Goal: Task Accomplishment & Management: Use online tool/utility

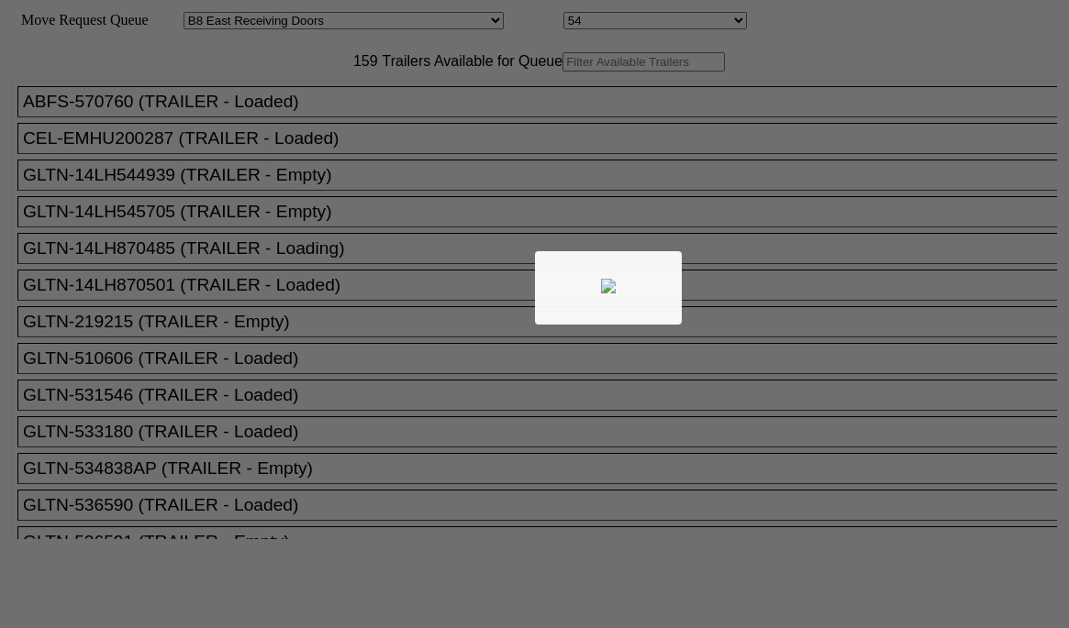
select select "536"
select select "8222"
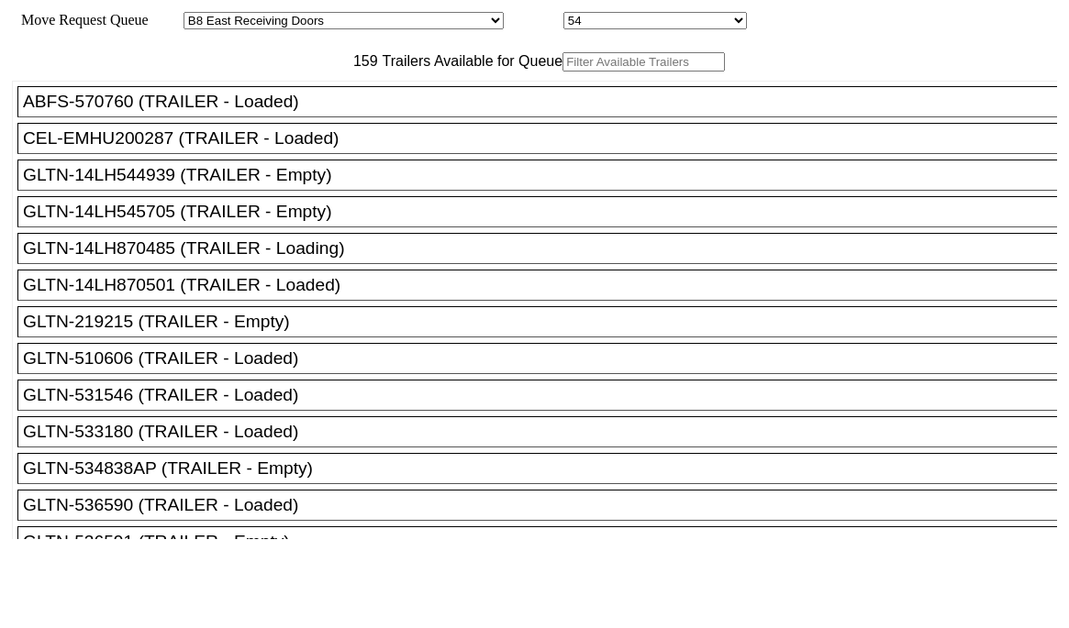
drag, startPoint x: 0, startPoint y: 0, endPoint x: 297, endPoint y: 102, distance: 314.1
click at [562, 72] on input "text" at bounding box center [643, 61] width 162 height 19
paste input "STTU432097"
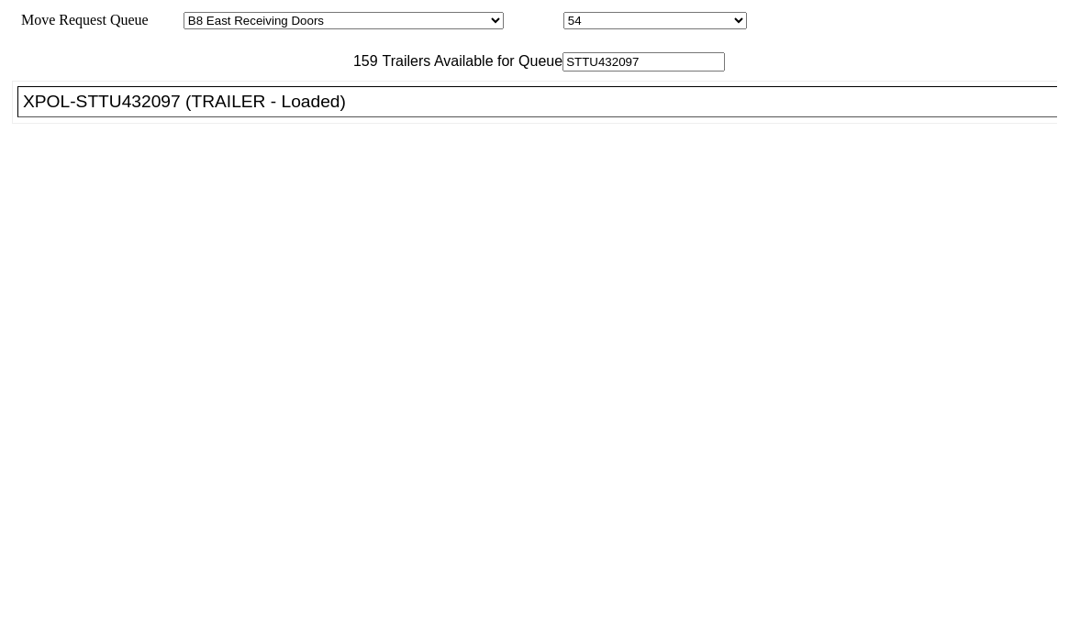
type input "STTU432097"
click at [308, 112] on div "XPOL-STTU432097 (TRAILER - Loaded)" at bounding box center [545, 102] width 1045 height 20
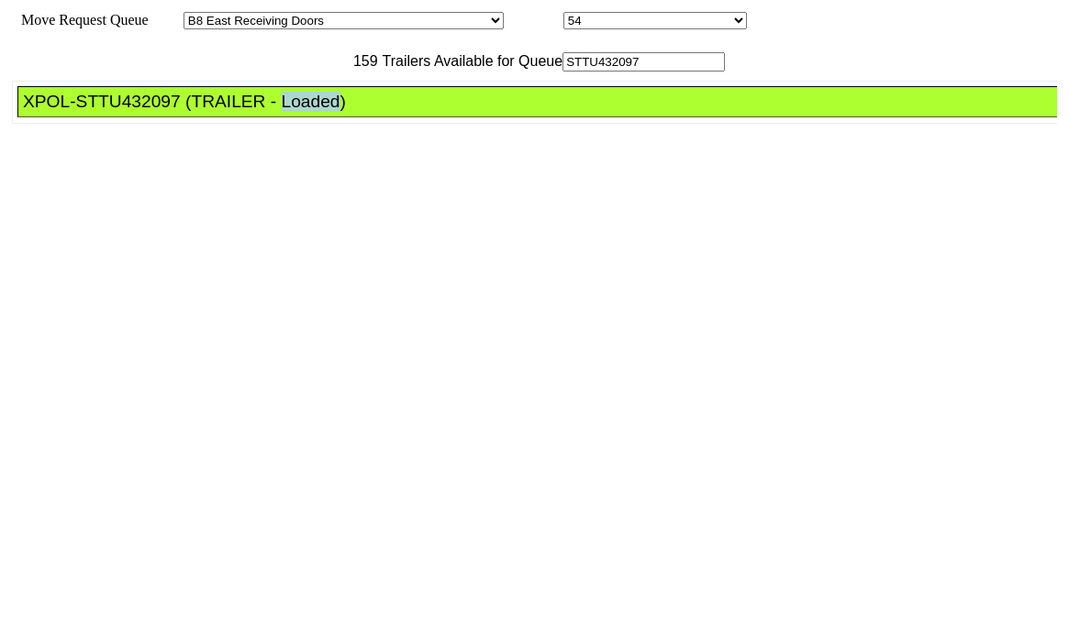
click at [308, 112] on div "XPOL-STTU432097 (TRAILER - Loaded)" at bounding box center [545, 102] width 1045 height 20
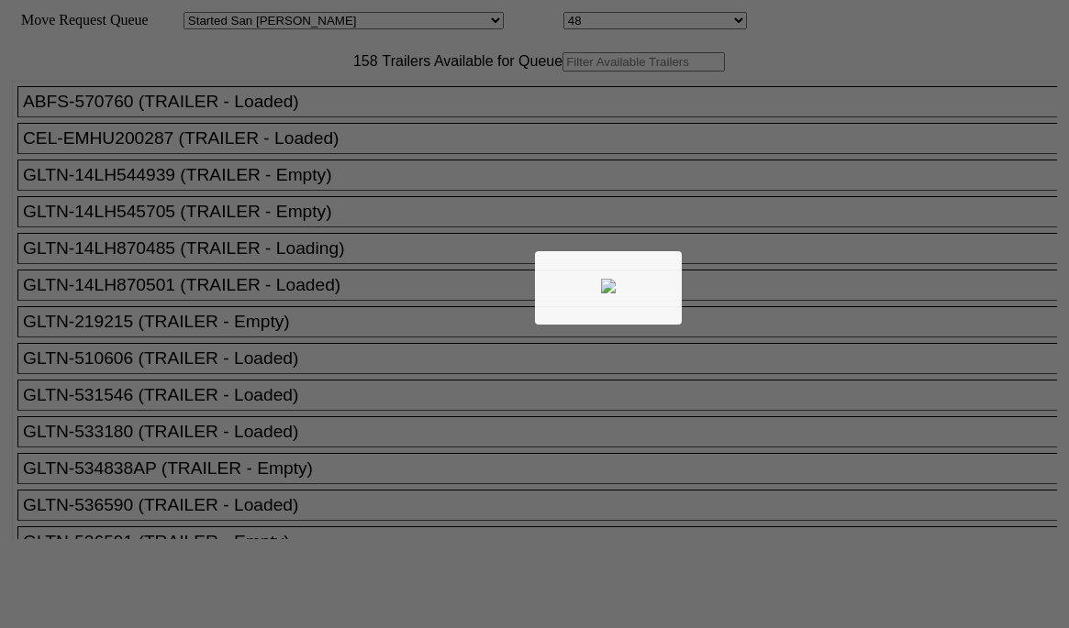
click at [294, 99] on div at bounding box center [534, 314] width 1069 height 628
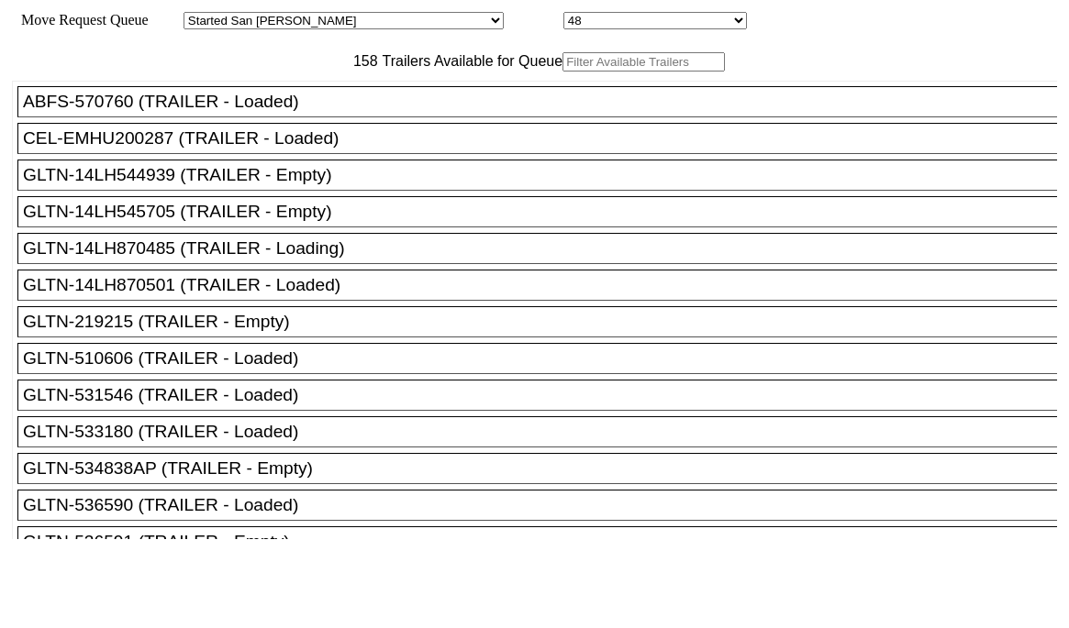
click at [562, 72] on input "text" at bounding box center [643, 61] width 162 height 19
paste input "XPOU431141"
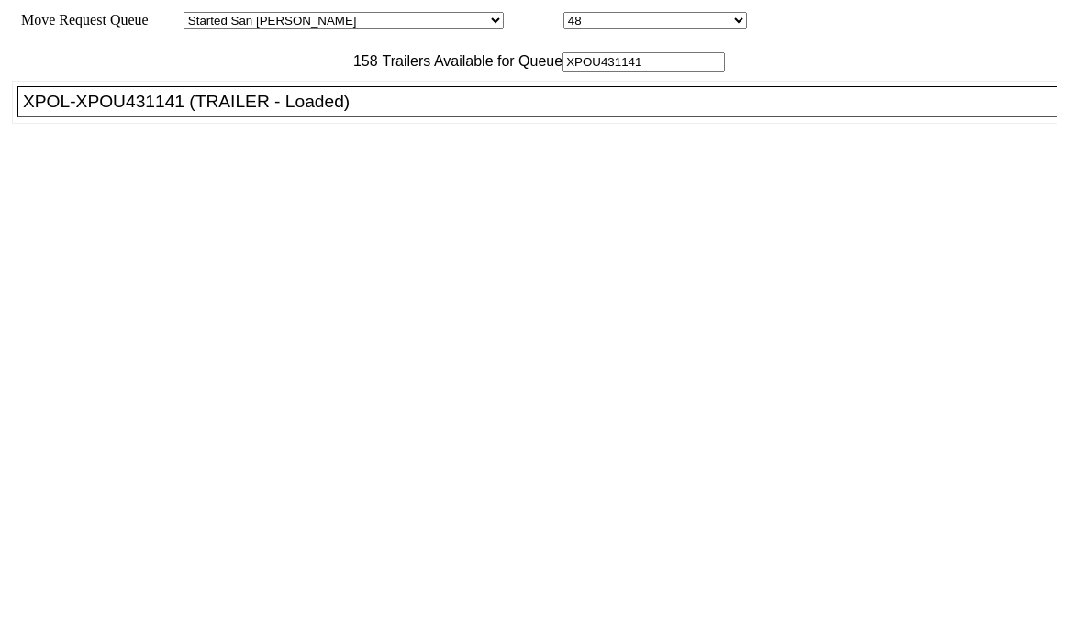
type input "XPOU431141"
click at [271, 112] on div "XPOL-XPOU431141 (TRAILER - Loaded)" at bounding box center [545, 102] width 1045 height 20
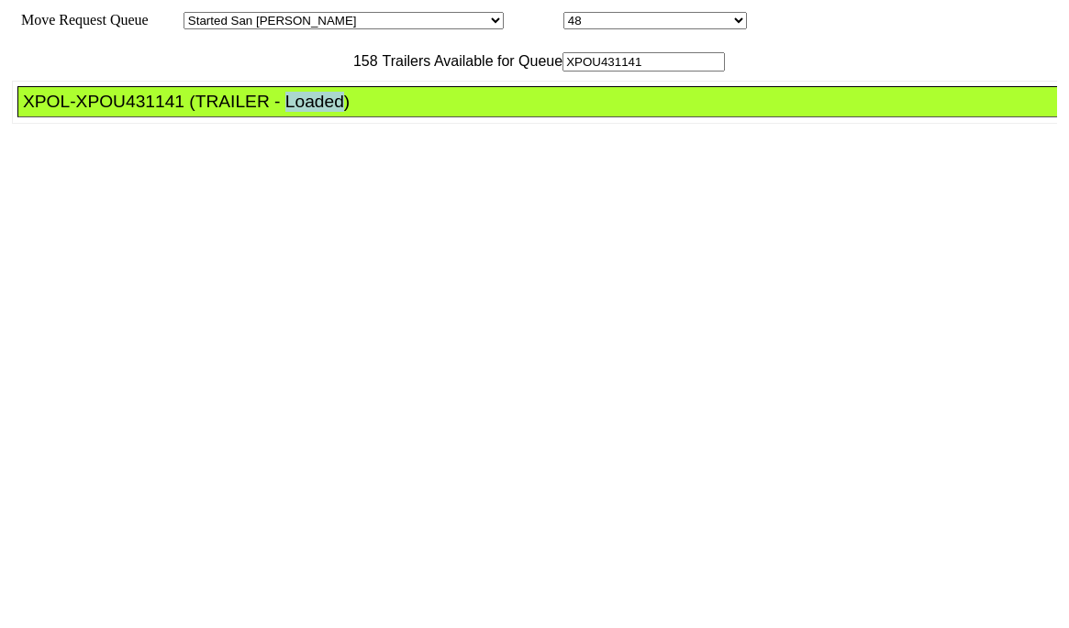
drag, startPoint x: 271, startPoint y: 149, endPoint x: 595, endPoint y: 312, distance: 362.6
click at [271, 112] on div "XPOL-XPOU431141 (TRAILER - Loaded)" at bounding box center [545, 102] width 1045 height 20
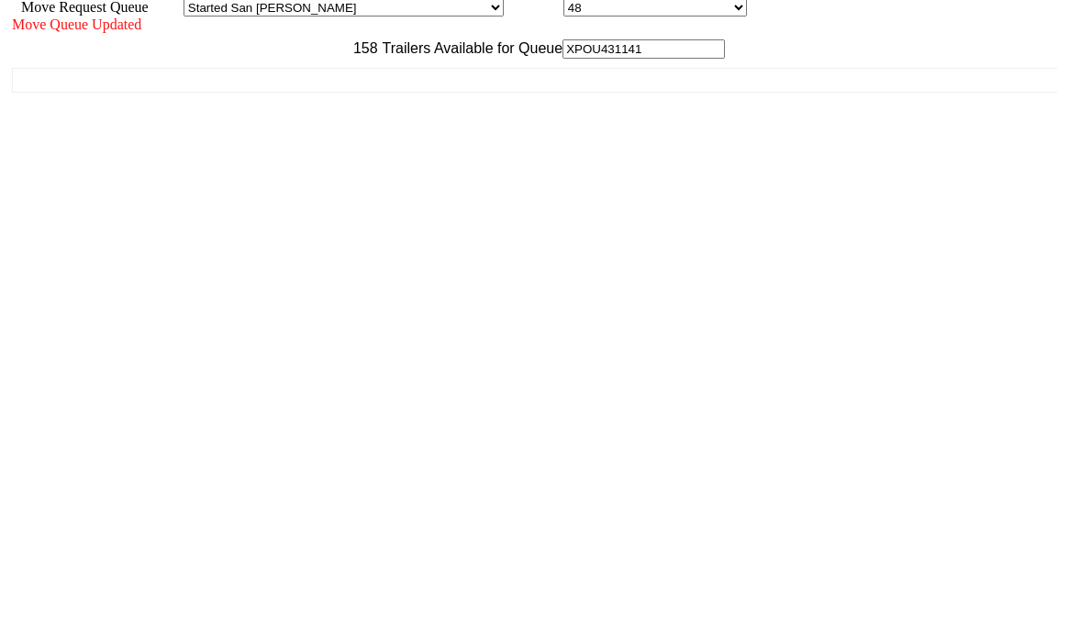
scroll to position [17, 0]
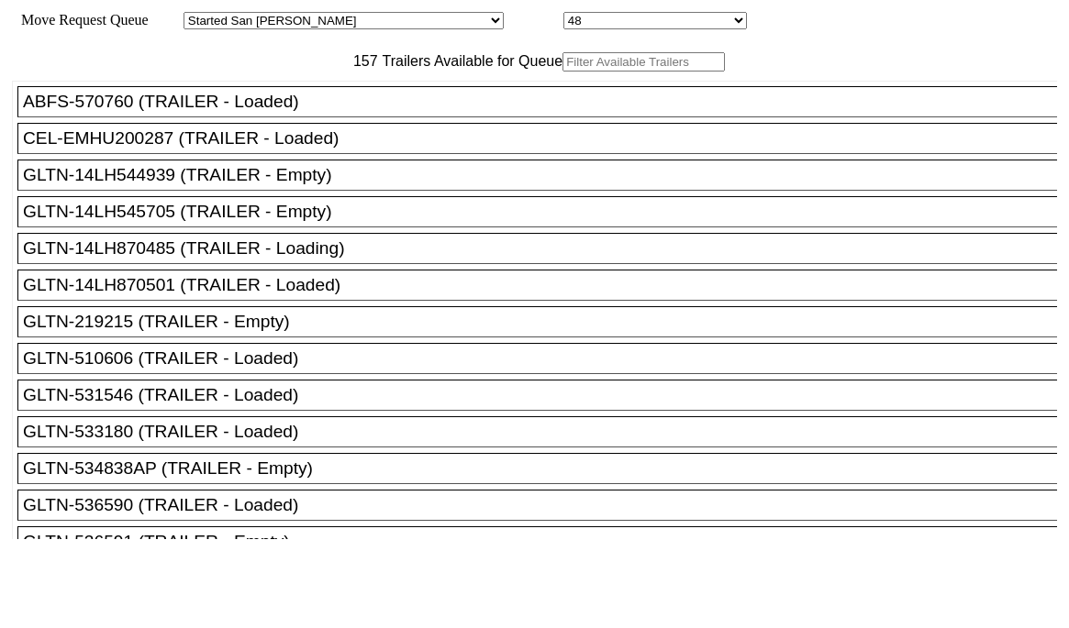
click at [562, 72] on input "text" at bounding box center [643, 61] width 162 height 19
paste input "535850"
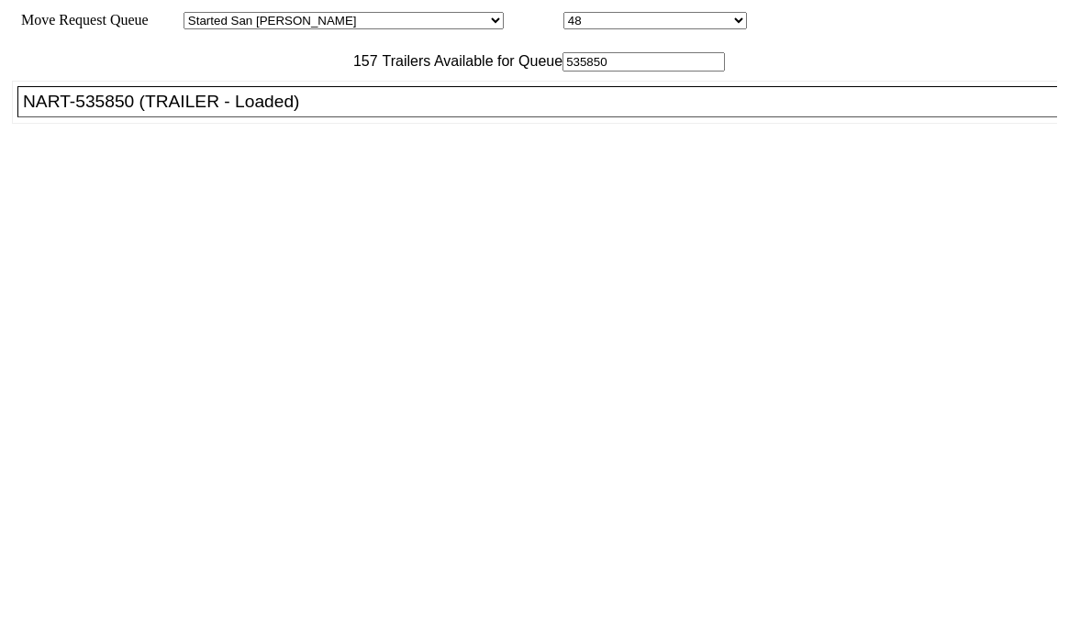
type input "535850"
click at [254, 112] on div "NART-535850 (TRAILER - Loaded)" at bounding box center [545, 102] width 1045 height 20
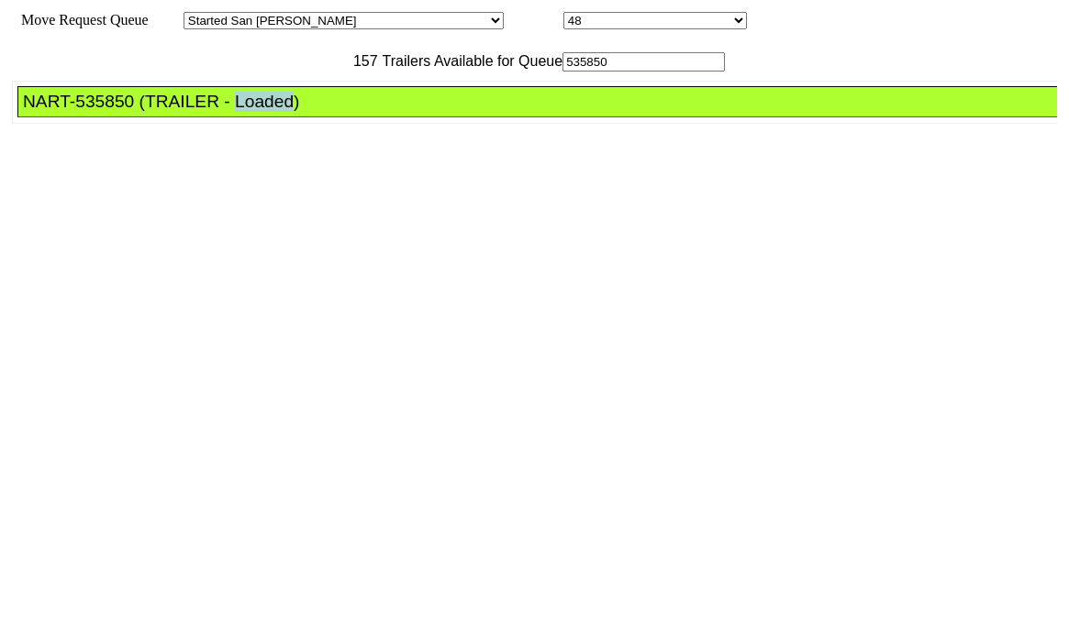
drag, startPoint x: 254, startPoint y: 140, endPoint x: 687, endPoint y: 410, distance: 510.0
click at [254, 112] on div "NART-535850 (TRAILER - Loaded)" at bounding box center [545, 102] width 1045 height 20
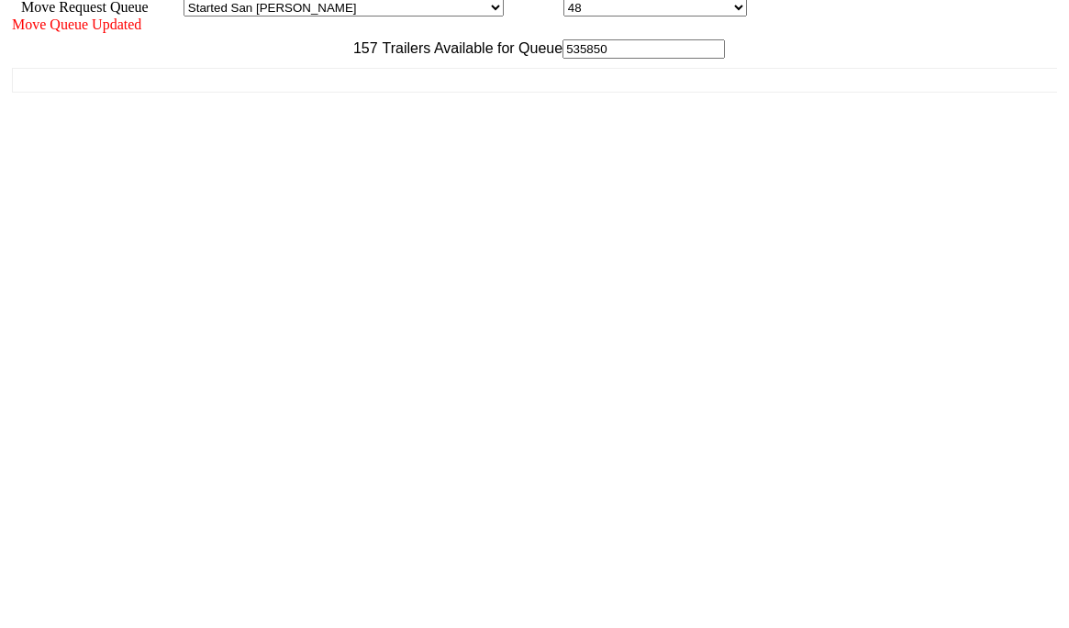
scroll to position [17, 0]
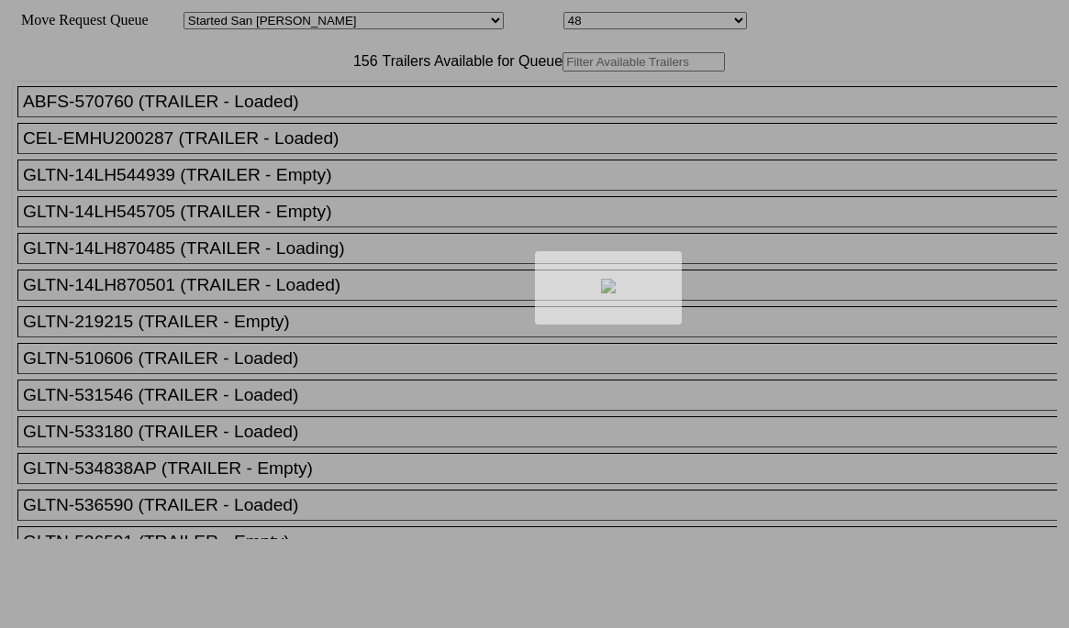
click at [268, 102] on div at bounding box center [534, 314] width 1069 height 628
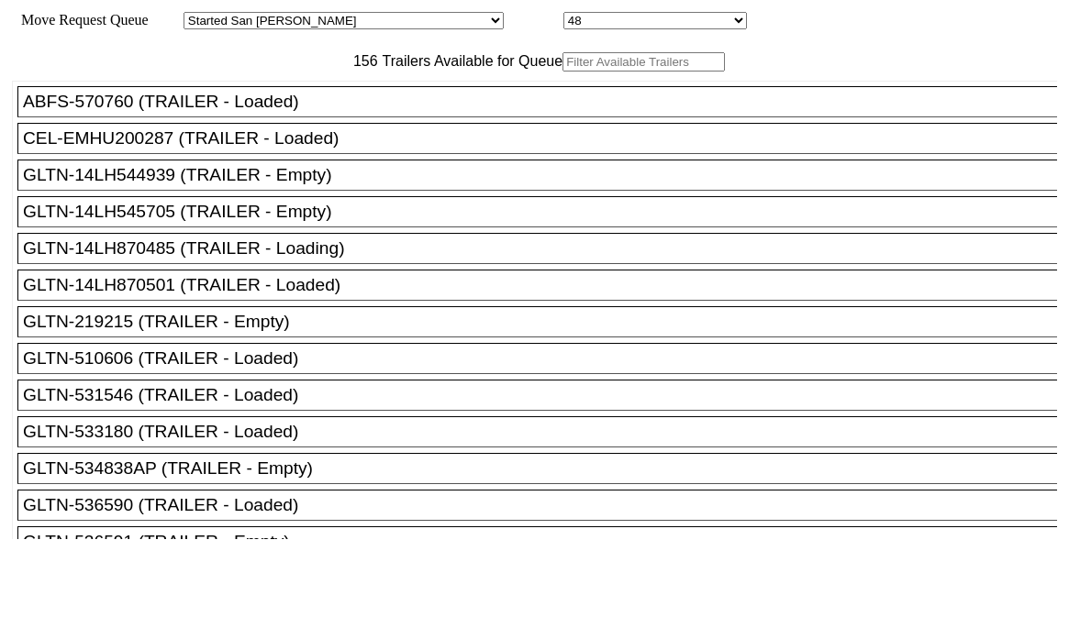
click at [562, 72] on input "text" at bounding box center [643, 61] width 162 height 19
paste input "M48068"
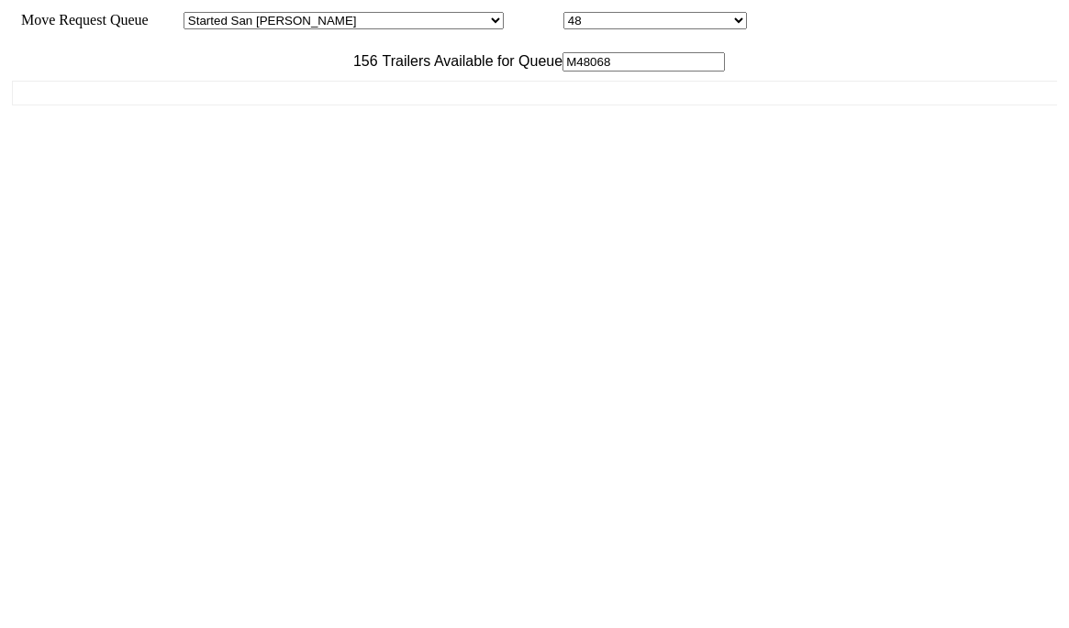
click at [562, 72] on input "M48068" at bounding box center [643, 61] width 162 height 19
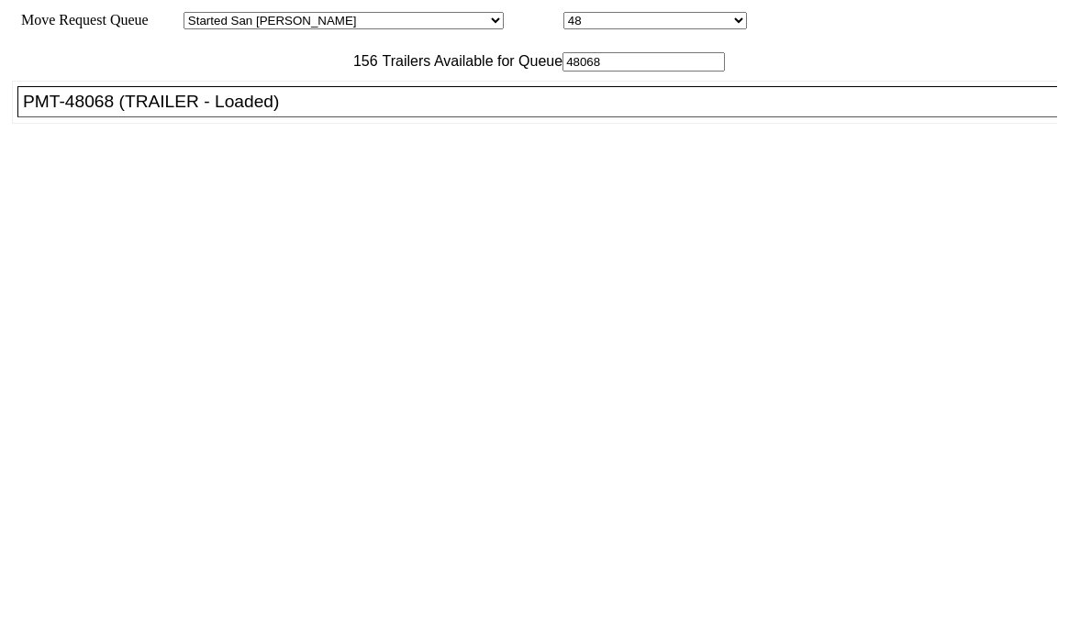
type input "48068"
click at [298, 112] on div "PMT-48068 (TRAILER - Loaded)" at bounding box center [545, 102] width 1045 height 20
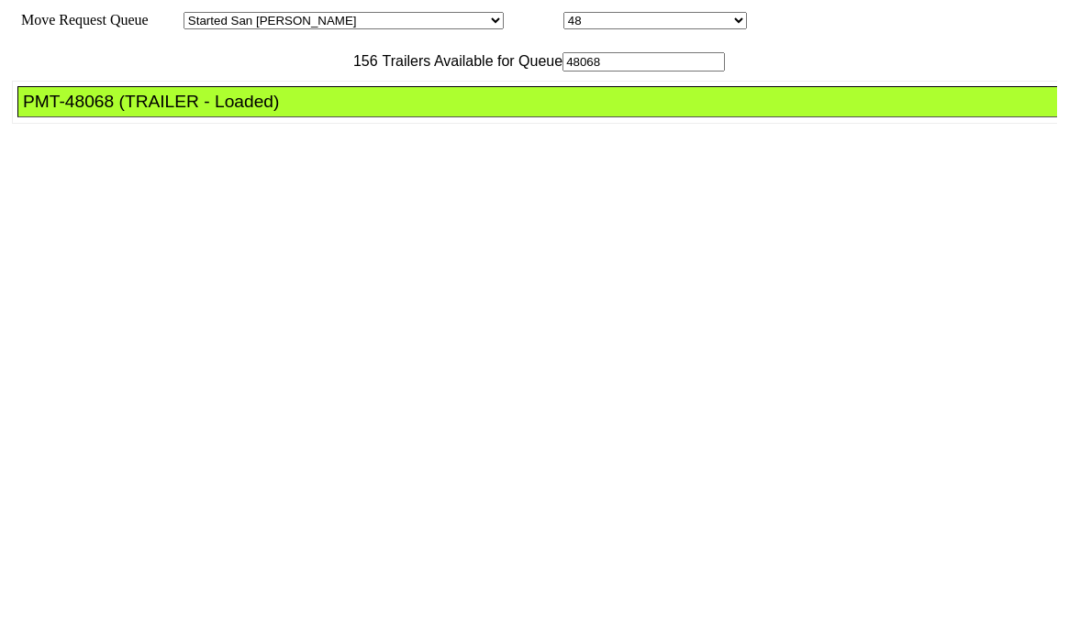
click at [298, 112] on div "PMT-48068 (TRAILER - Loaded)" at bounding box center [545, 102] width 1045 height 20
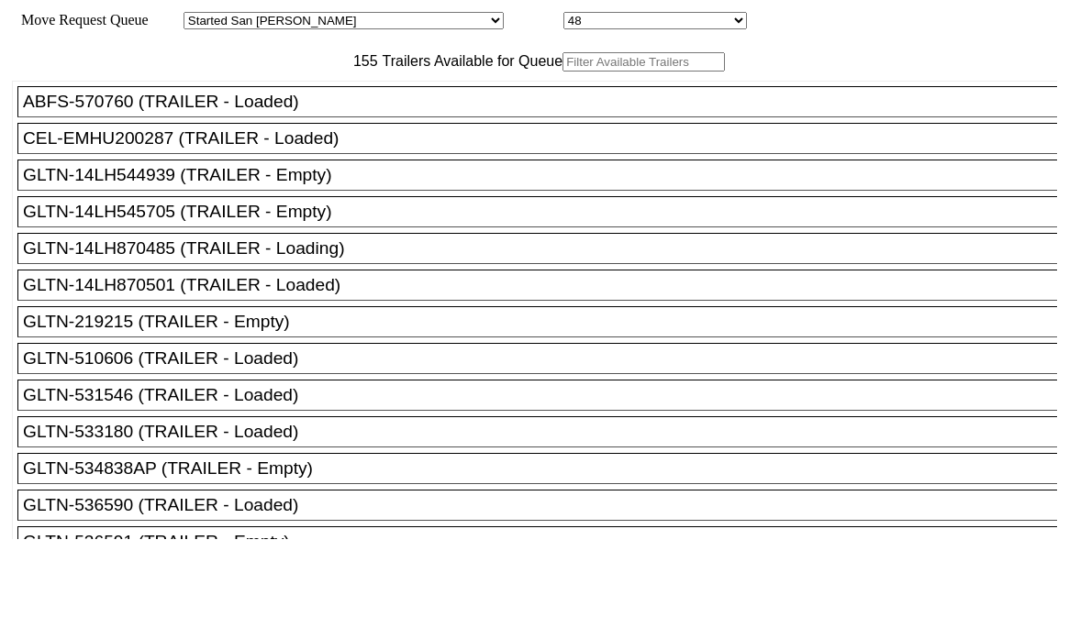
click at [562, 72] on input "text" at bounding box center [643, 61] width 162 height 19
paste input "161831"
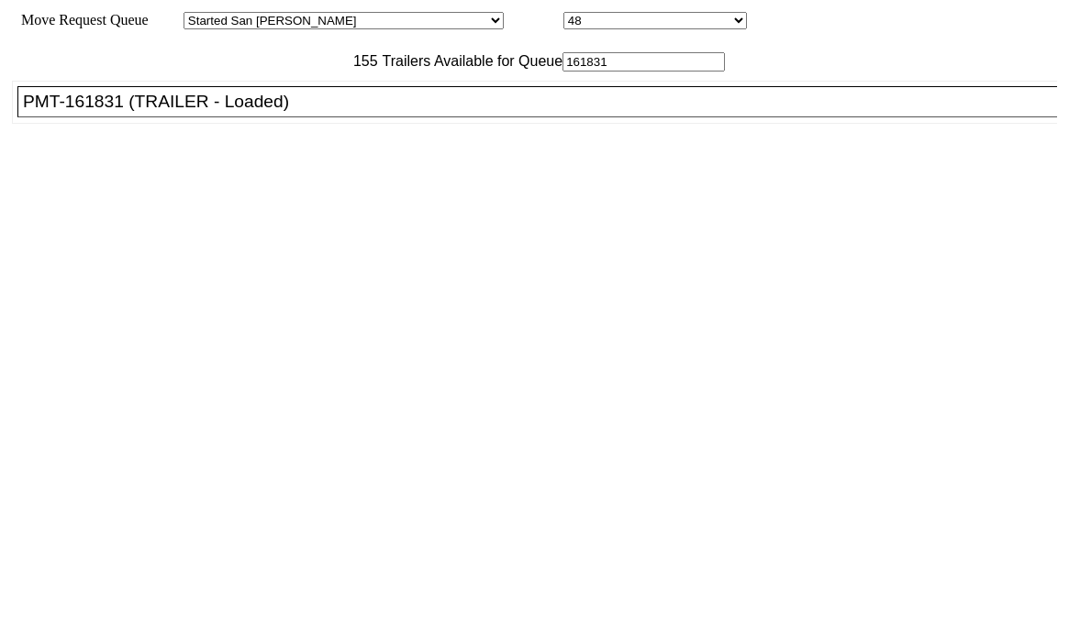
type input "161831"
click at [314, 112] on div "PMT-161831 (TRAILER - Loaded)" at bounding box center [545, 102] width 1045 height 20
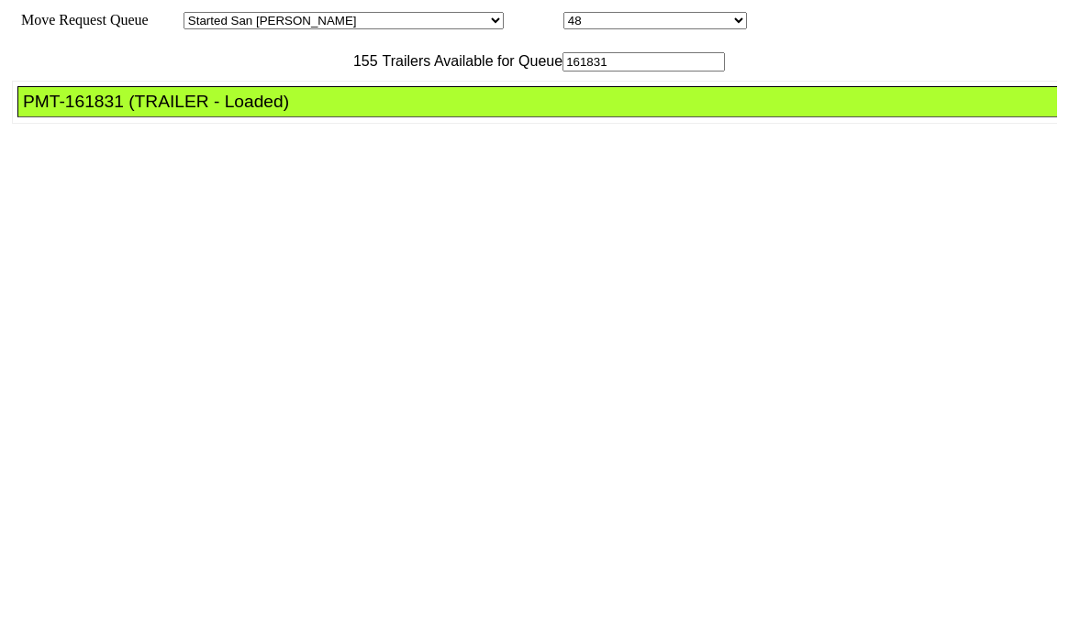
click at [314, 112] on div "PMT-161831 (TRAILER - Loaded)" at bounding box center [545, 102] width 1045 height 20
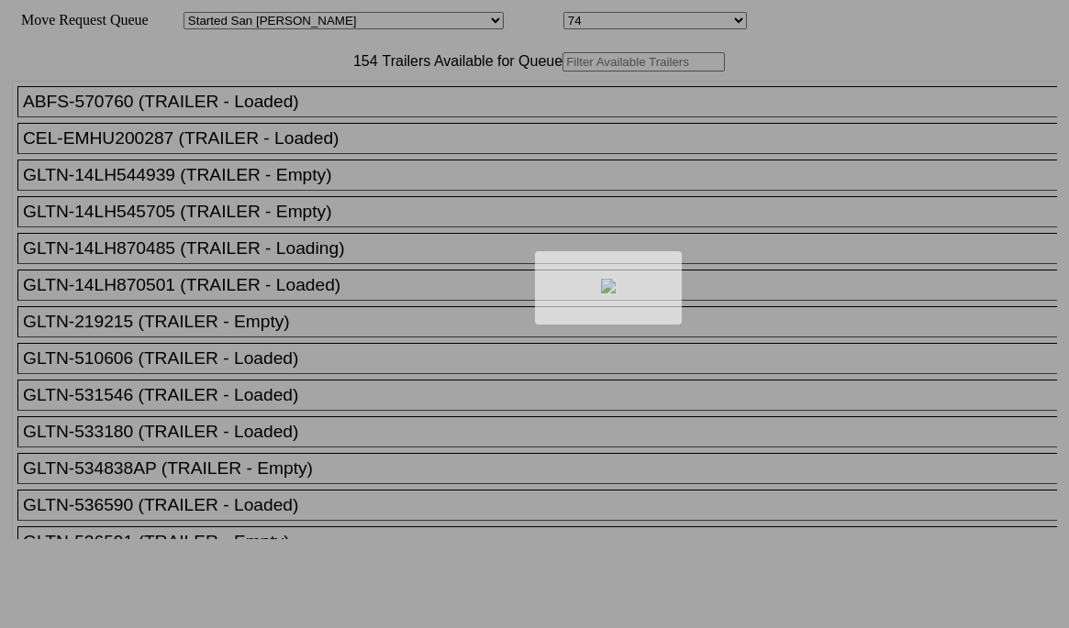
click at [282, 97] on div at bounding box center [534, 314] width 1069 height 628
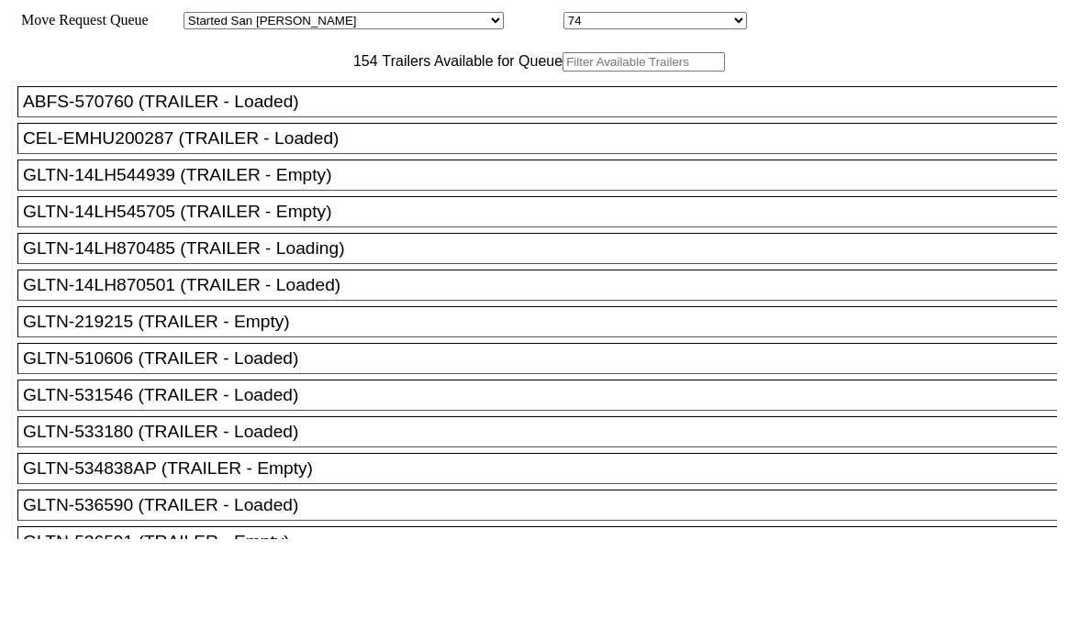
click at [562, 72] on input "text" at bounding box center [643, 61] width 162 height 19
paste input "151390"
type input "151390"
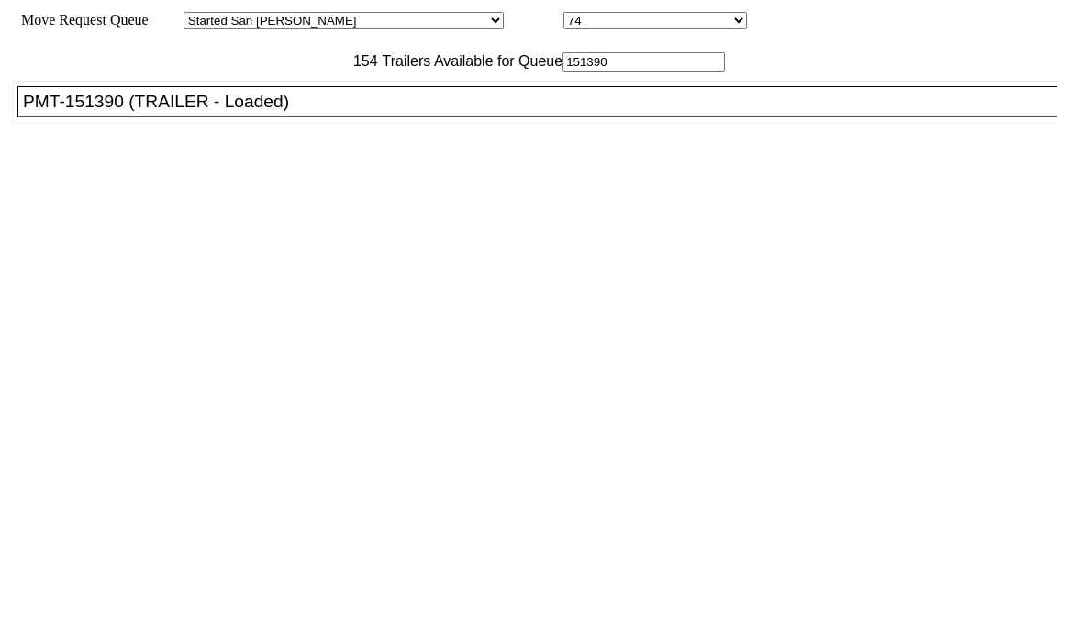
click at [269, 112] on div "PMT-151390 (TRAILER - Loaded)" at bounding box center [545, 102] width 1045 height 20
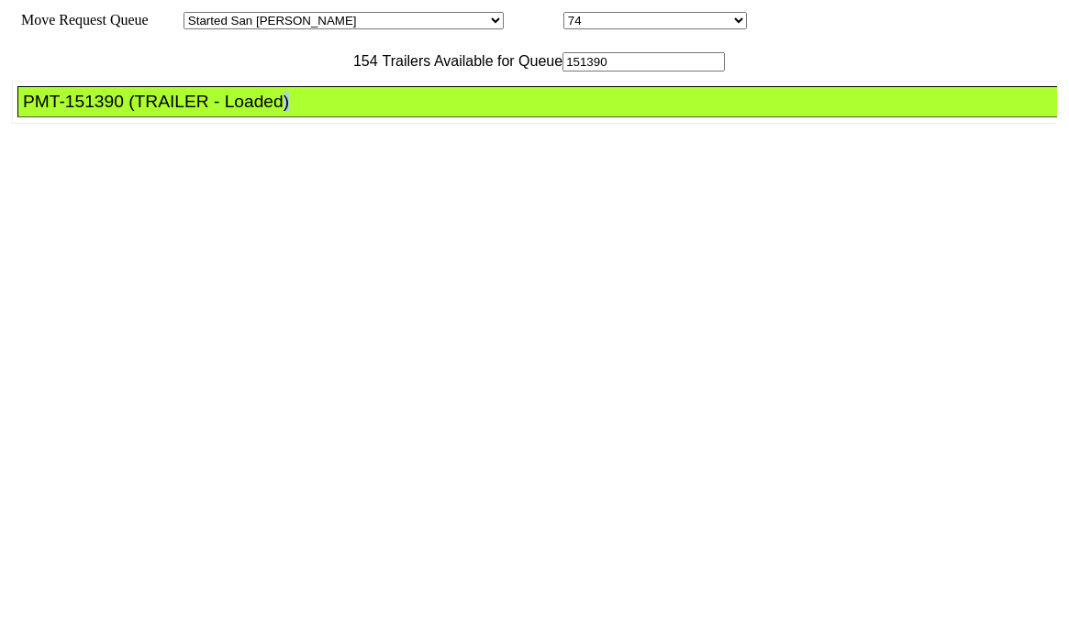
drag, startPoint x: 269, startPoint y: 143, endPoint x: 942, endPoint y: 469, distance: 747.8
click at [270, 112] on div "PMT-151390 (TRAILER - Loaded)" at bounding box center [545, 102] width 1045 height 20
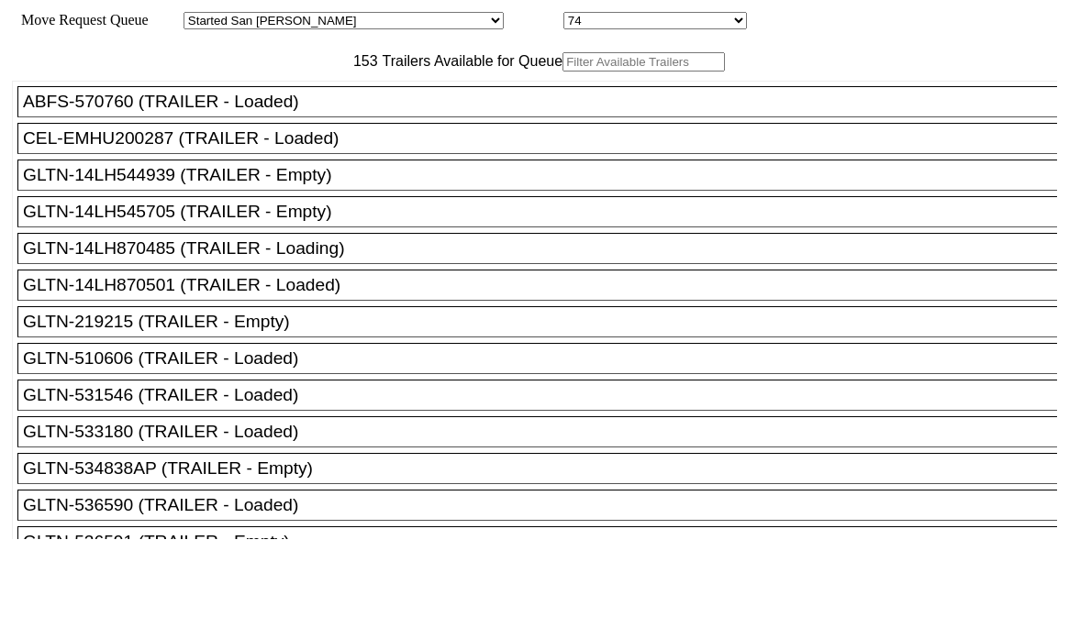
click at [562, 72] on input "text" at bounding box center [643, 61] width 162 height 19
paste input "XPOU413830"
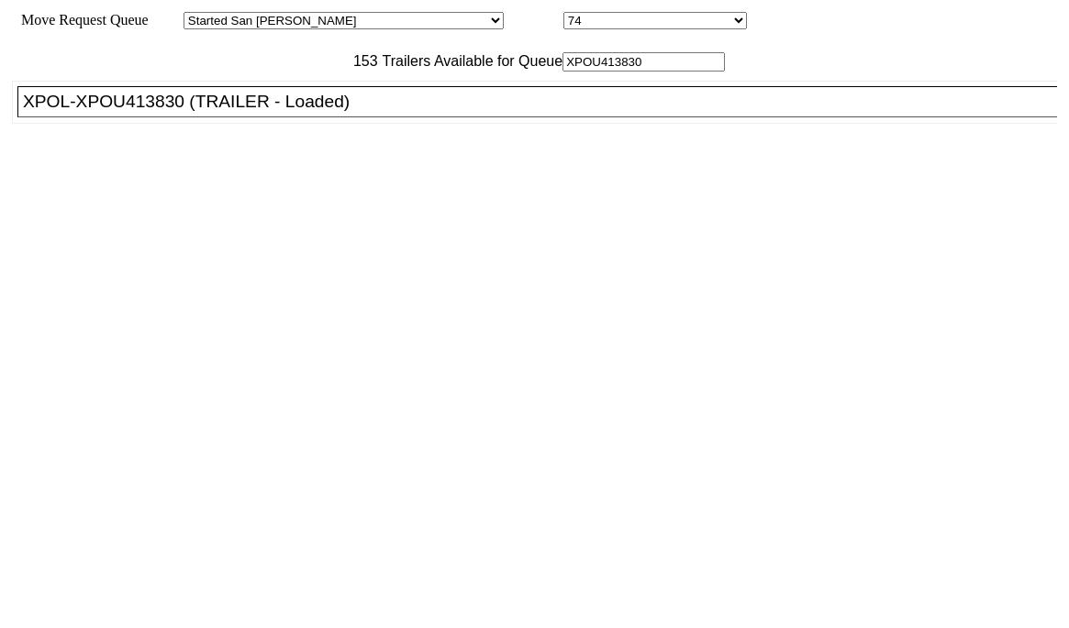
type input "XPOU413830"
click at [250, 117] on li "XPOL-XPOU413830 (TRAILER - Loaded)" at bounding box center [545, 101] width 1056 height 31
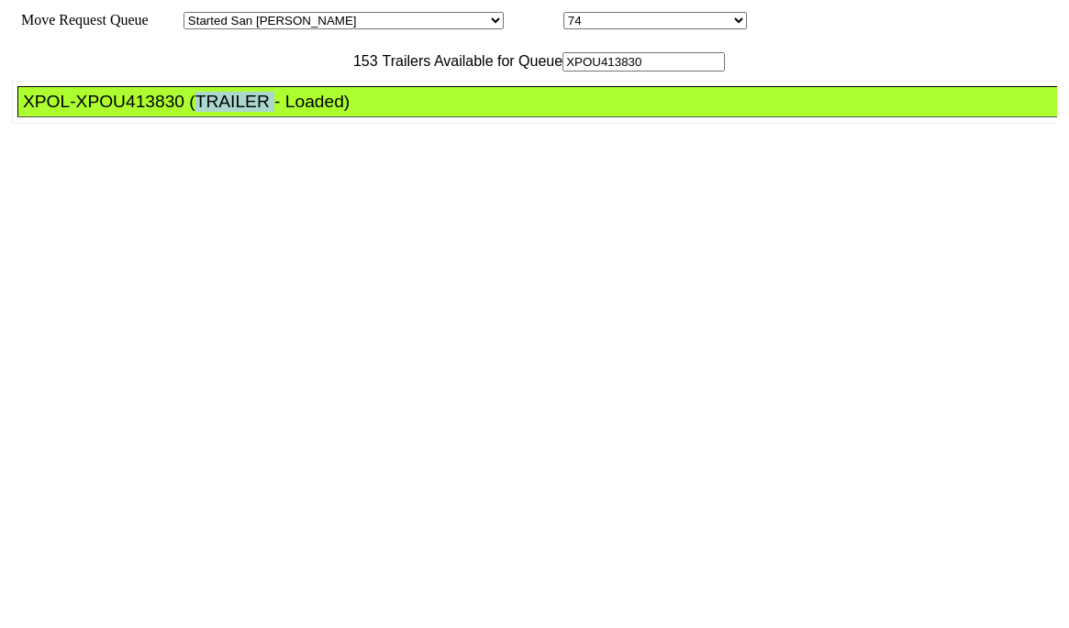
click at [249, 117] on li "XPOL-XPOU413830 (TRAILER - Loaded)" at bounding box center [545, 101] width 1056 height 31
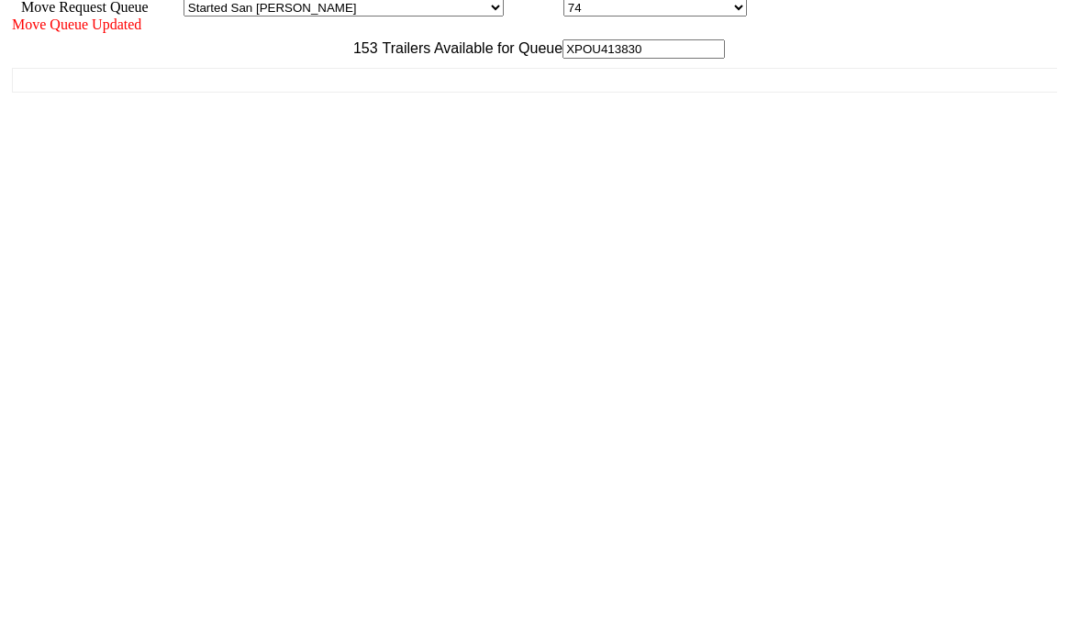
scroll to position [17, 0]
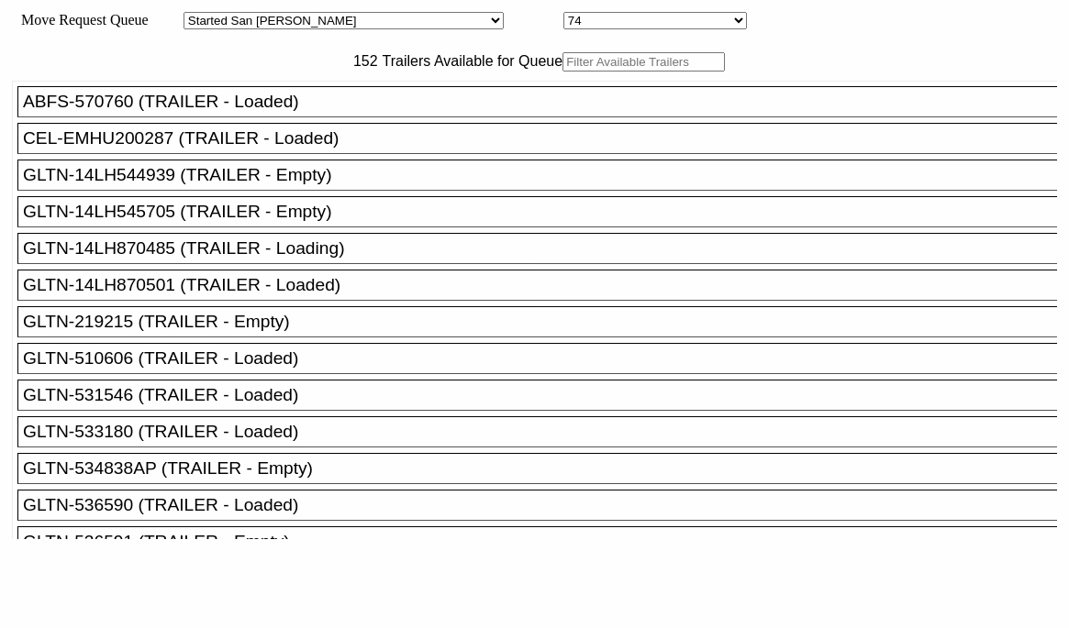
click at [348, 100] on body "Move Request Queue Area Started San Pedro Lost San Pedro Appt San Pedro B4 West…" at bounding box center [534, 309] width 1054 height 604
click at [562, 72] on input "text" at bounding box center [643, 61] width 162 height 19
paste input "510606"
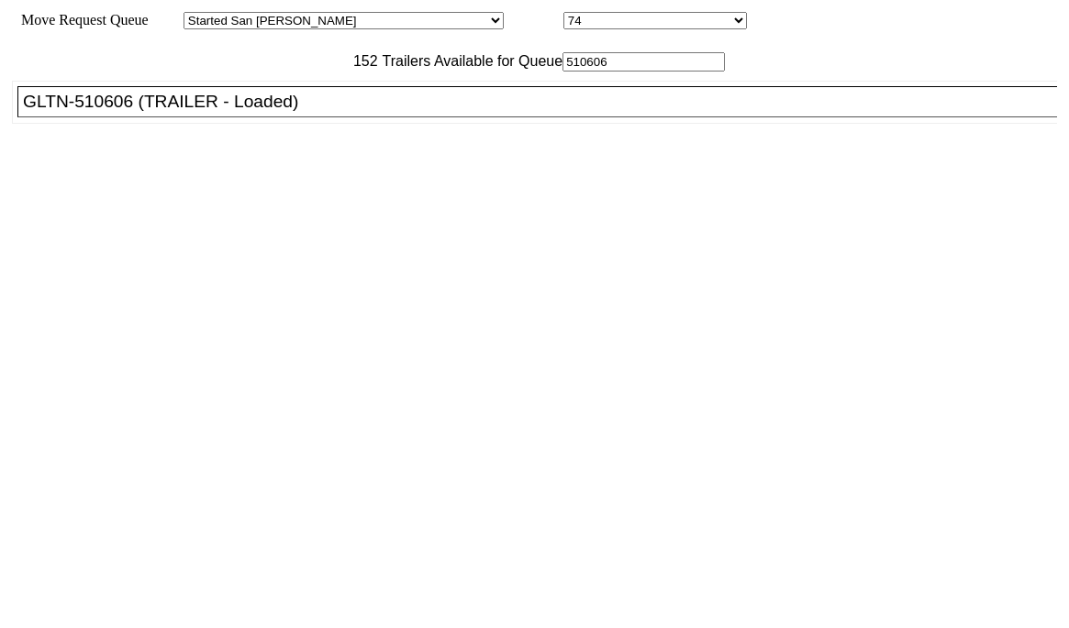
type input "510606"
click at [326, 112] on div "GLTN-510606 (TRAILER - Loaded)" at bounding box center [545, 102] width 1045 height 20
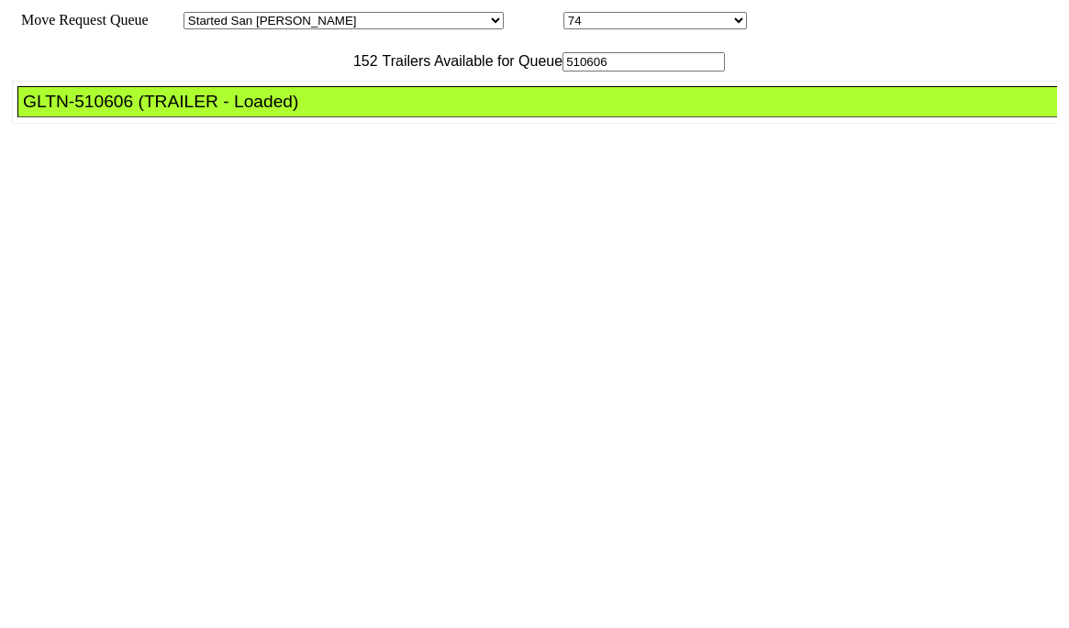
drag, startPoint x: 326, startPoint y: 139, endPoint x: 807, endPoint y: 314, distance: 512.1
click at [327, 112] on div "GLTN-510606 (TRAILER - Loaded)" at bounding box center [545, 102] width 1045 height 20
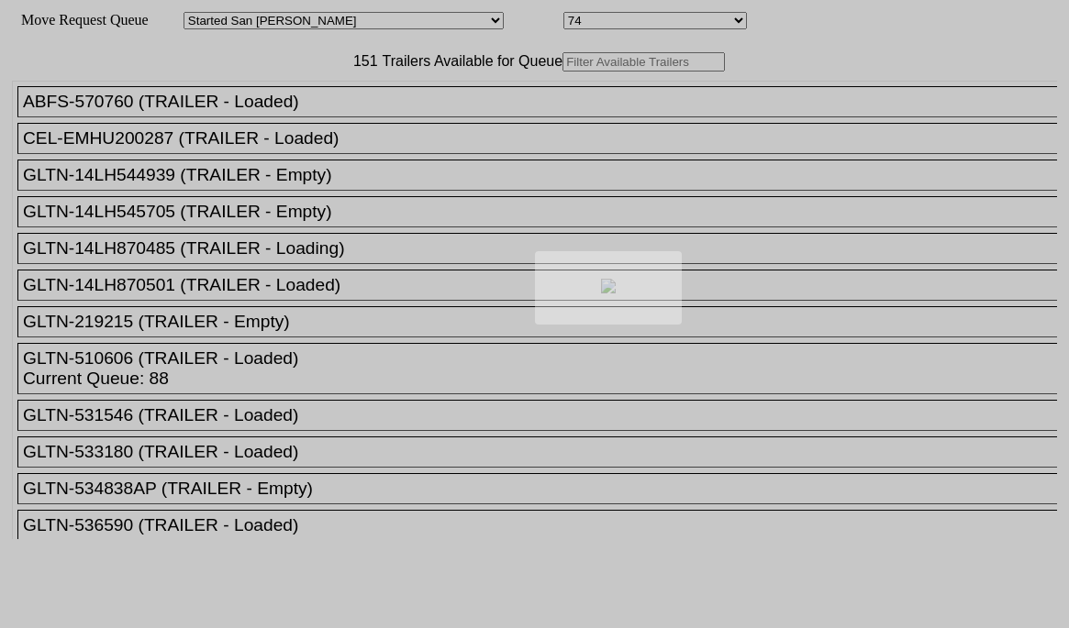
click at [285, 99] on div at bounding box center [534, 314] width 1069 height 628
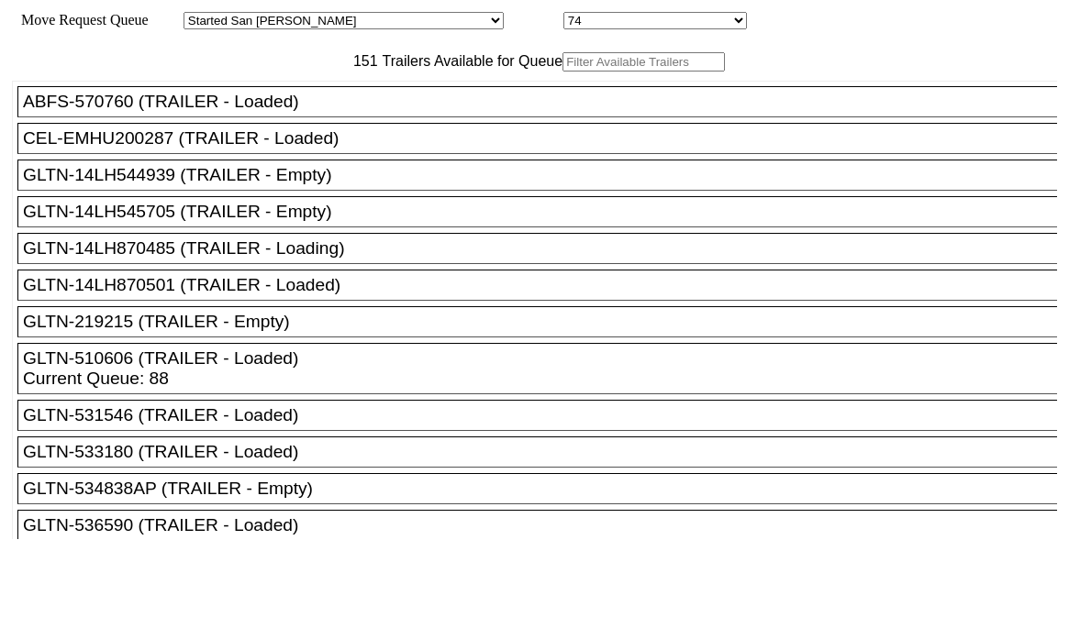
click at [562, 72] on input "text" at bounding box center [643, 61] width 162 height 19
paste input "GU17072"
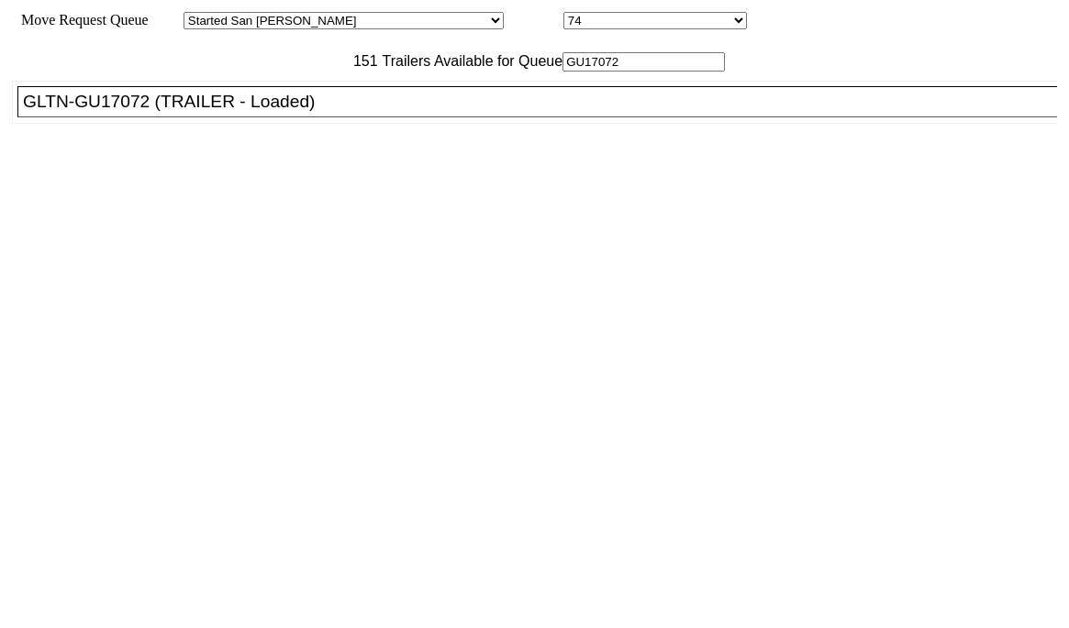
type input "GU17072"
click at [287, 112] on div "GLTN-GU17072 (TRAILER - Loaded)" at bounding box center [545, 102] width 1045 height 20
click at [288, 112] on div "GLTN-GU17072 (TRAILER - Loaded)" at bounding box center [545, 102] width 1045 height 20
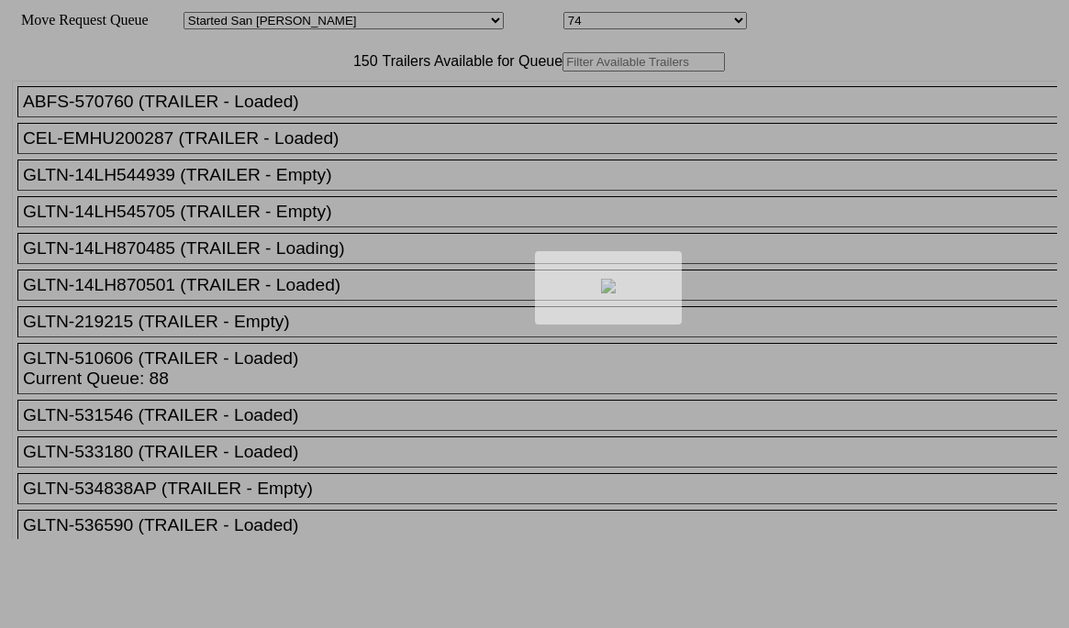
click at [299, 105] on div at bounding box center [534, 314] width 1069 height 628
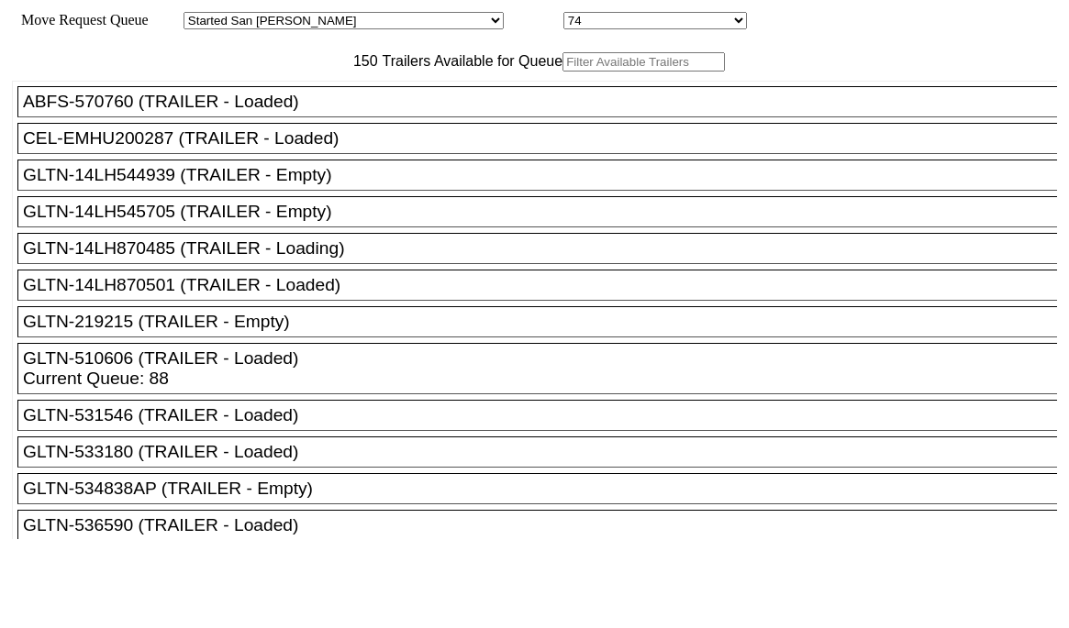
click at [562, 72] on input "text" at bounding box center [643, 61] width 162 height 19
paste input "CSIZ2292"
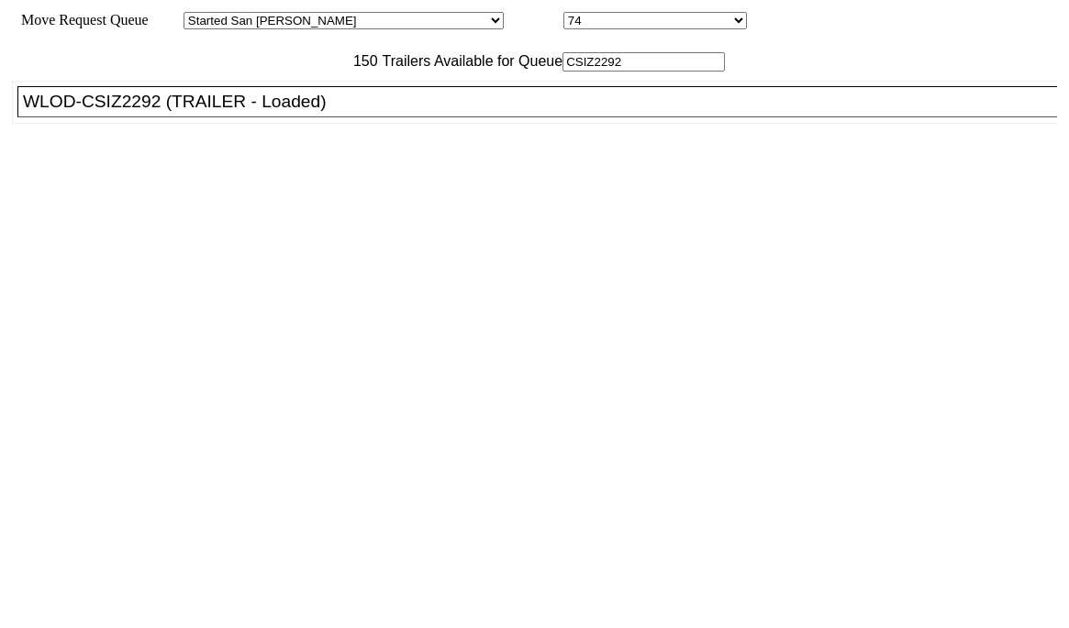
type input "CSIZ2292"
click at [305, 112] on div "WLOD-CSIZ2292 (TRAILER - Loaded)" at bounding box center [545, 102] width 1045 height 20
